Goal: Find contact information: Find contact information

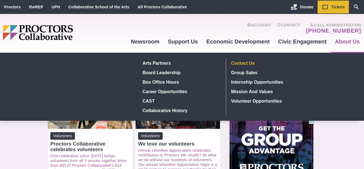
click at [250, 60] on link "Contact Us" at bounding box center [270, 62] width 82 height 9
click at [244, 61] on link "Contact Us" at bounding box center [270, 62] width 82 height 9
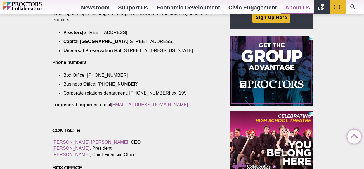
scroll to position [217, 0]
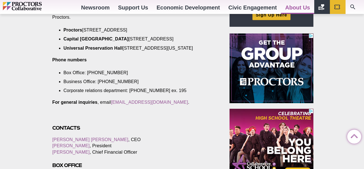
drag, startPoint x: 366, startPoint y: 8, endPoint x: 366, endPoint y: 32, distance: 23.5
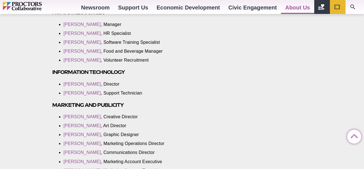
scroll to position [662, 0]
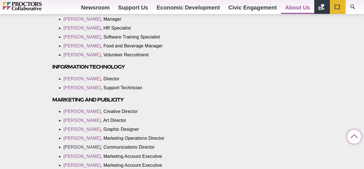
click at [76, 147] on link "[PERSON_NAME]" at bounding box center [81, 147] width 37 height 5
click at [82, 146] on link "[PERSON_NAME]" at bounding box center [81, 147] width 37 height 5
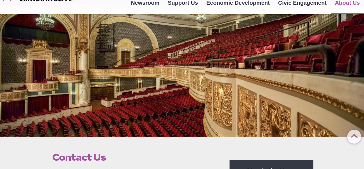
scroll to position [0, 0]
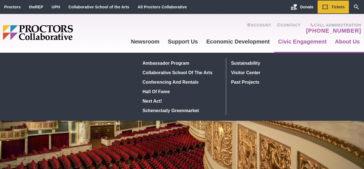
click at [301, 40] on link "Civic Engagement" at bounding box center [302, 41] width 57 height 15
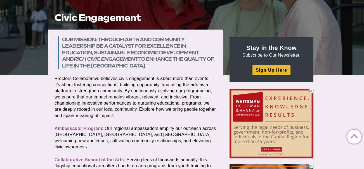
scroll to position [106, 0]
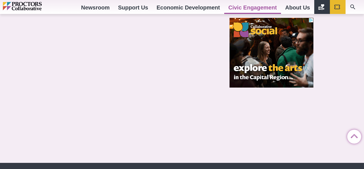
scroll to position [434, 0]
